Goal: Transaction & Acquisition: Purchase product/service

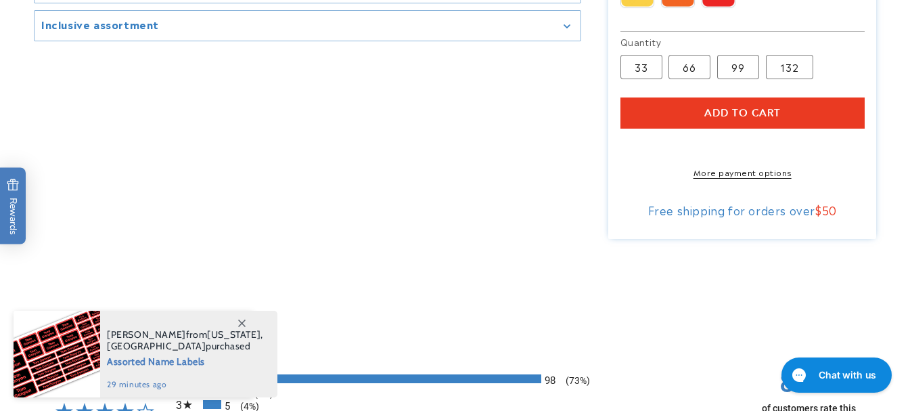
click at [909, 157] on html "Skip to content Next business day shipping [PHONE_NUMBER] Enjoy free shipping w…" at bounding box center [455, 205] width 910 height 411
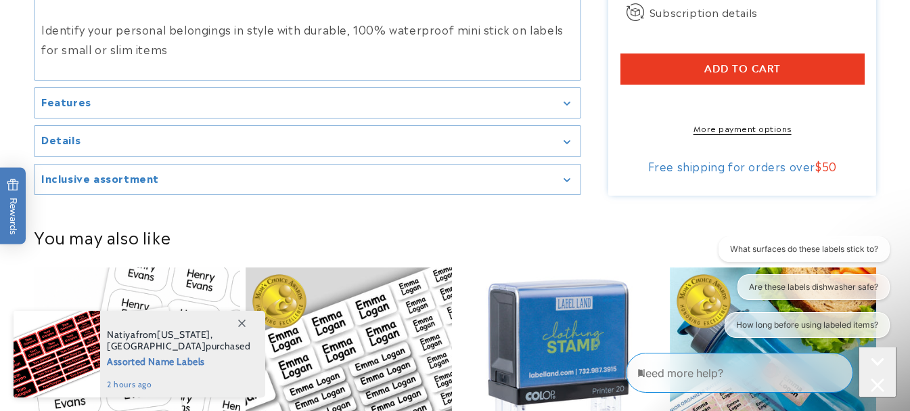
scroll to position [950, 0]
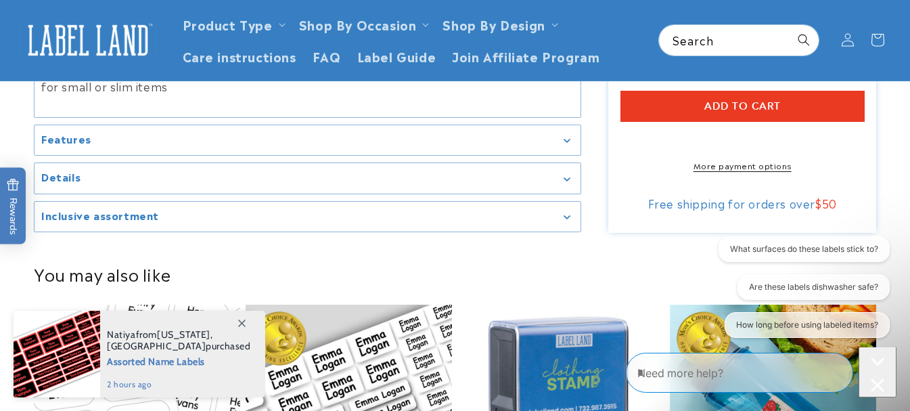
click at [566, 181] on icon "Gallery Viewer" at bounding box center [567, 179] width 7 height 4
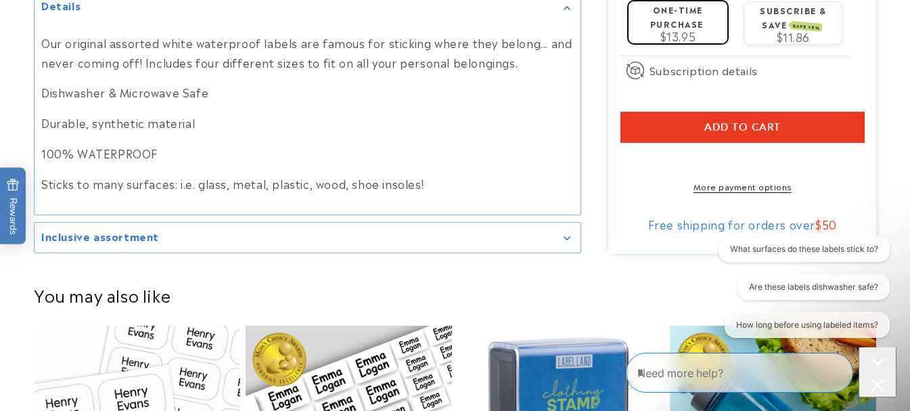
scroll to position [945, 0]
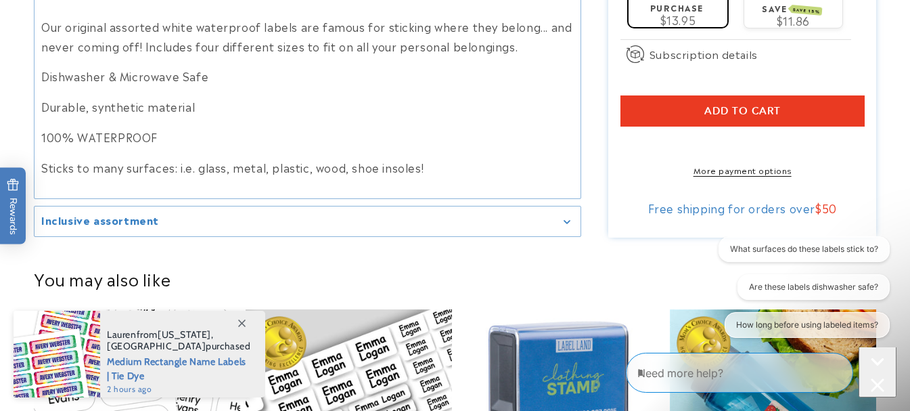
click at [538, 237] on summary "Inclusive assortment" at bounding box center [308, 221] width 546 height 30
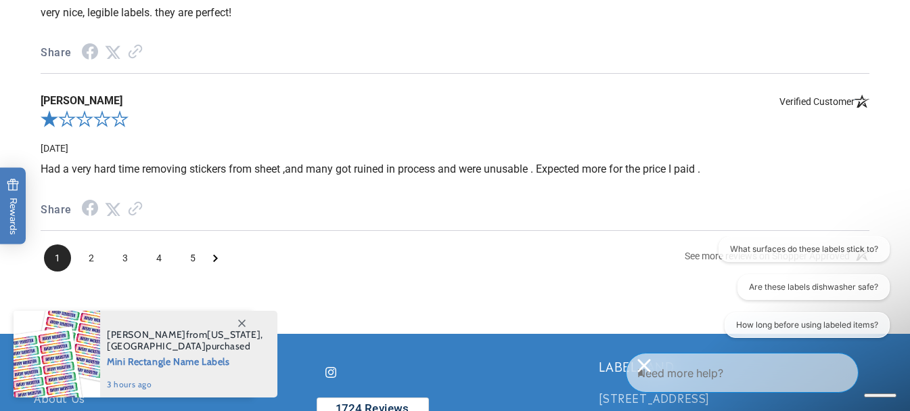
scroll to position [2194, 0]
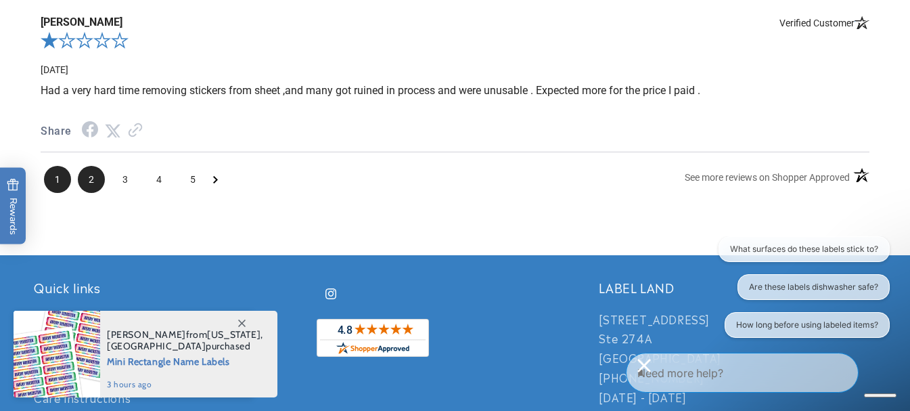
click at [91, 185] on span "2" at bounding box center [91, 179] width 27 height 27
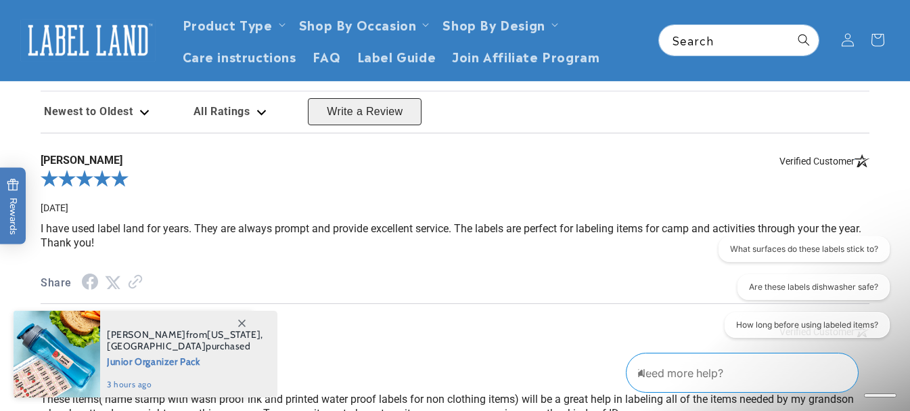
scroll to position [1289, 0]
